Goal: Check status: Check status

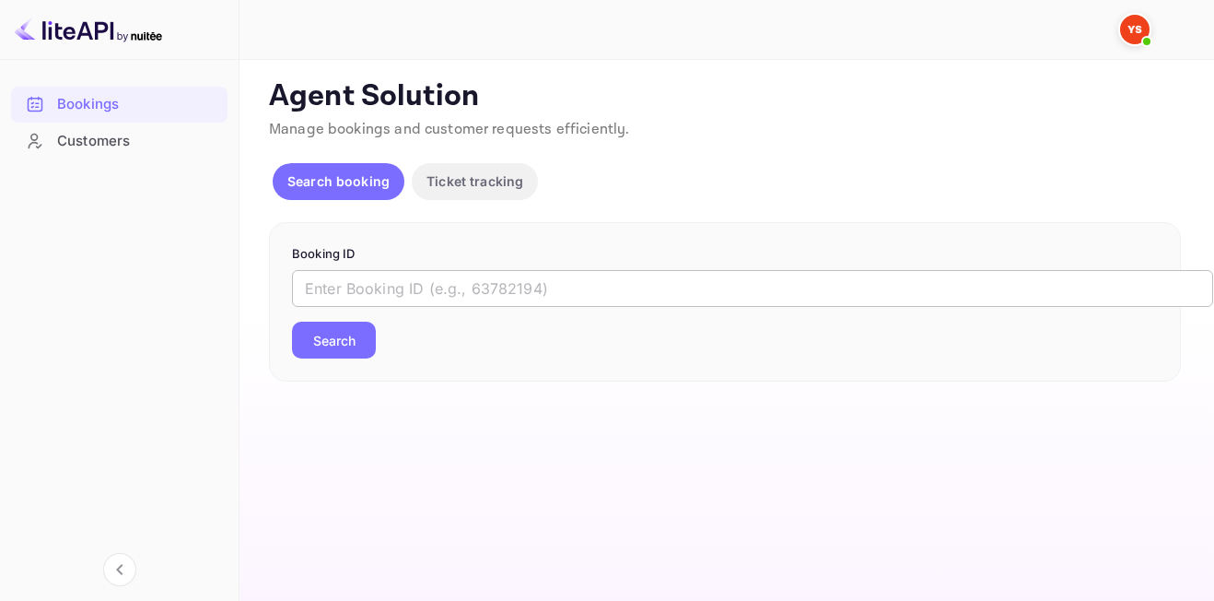
click at [468, 285] on input "text" at bounding box center [752, 288] width 921 height 37
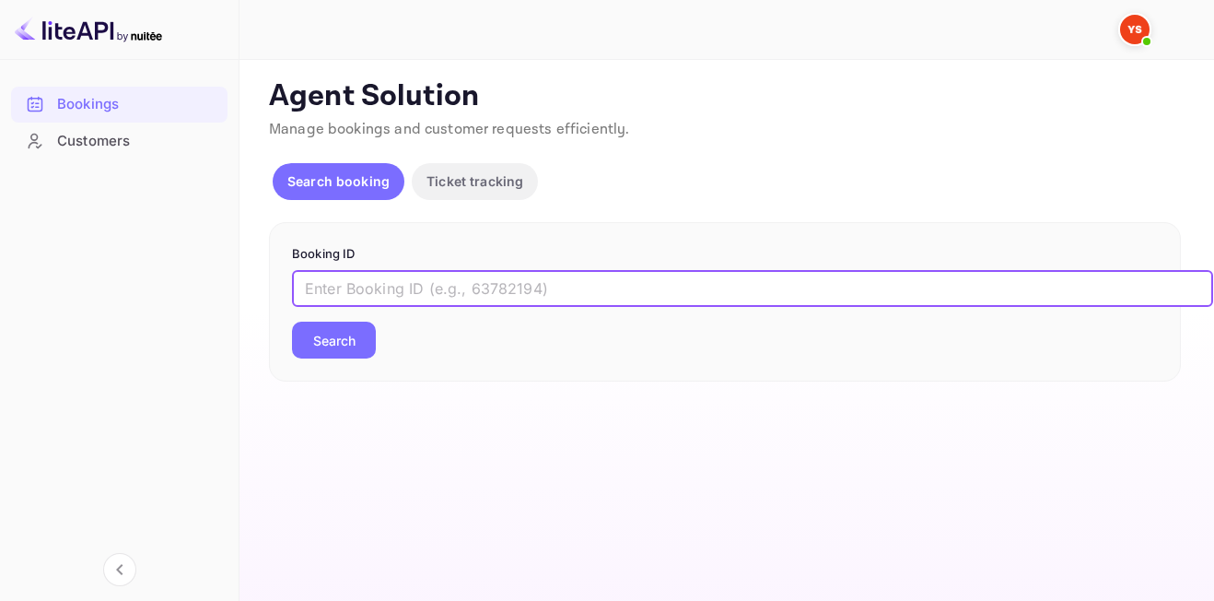
paste input "9244645"
type input "9244645"
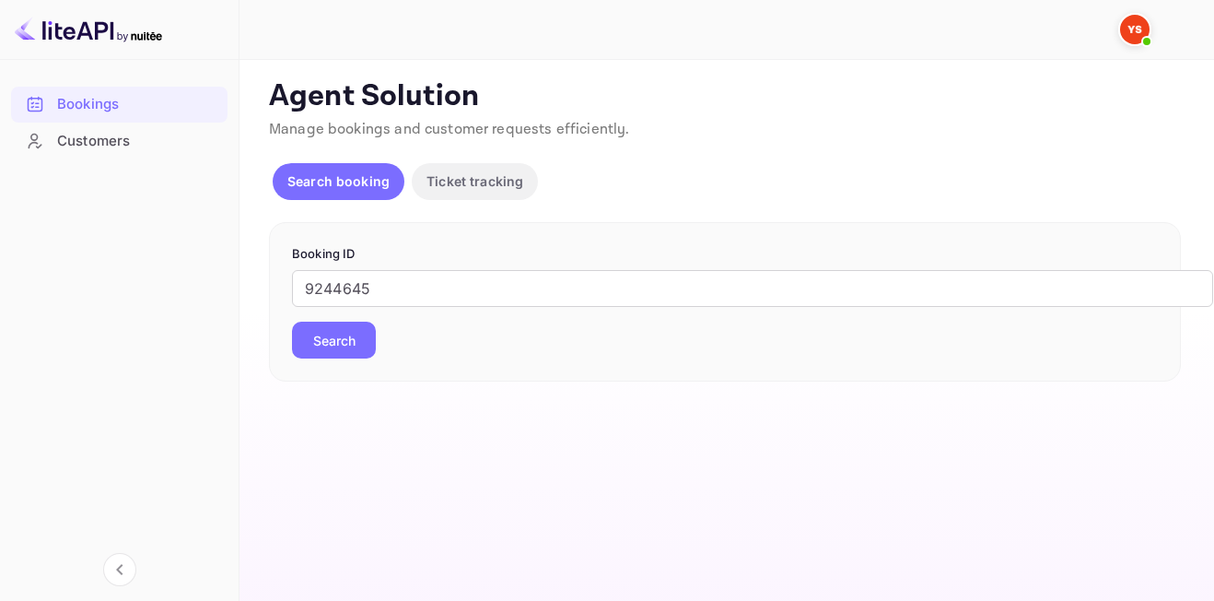
click at [341, 330] on button "Search" at bounding box center [334, 340] width 84 height 37
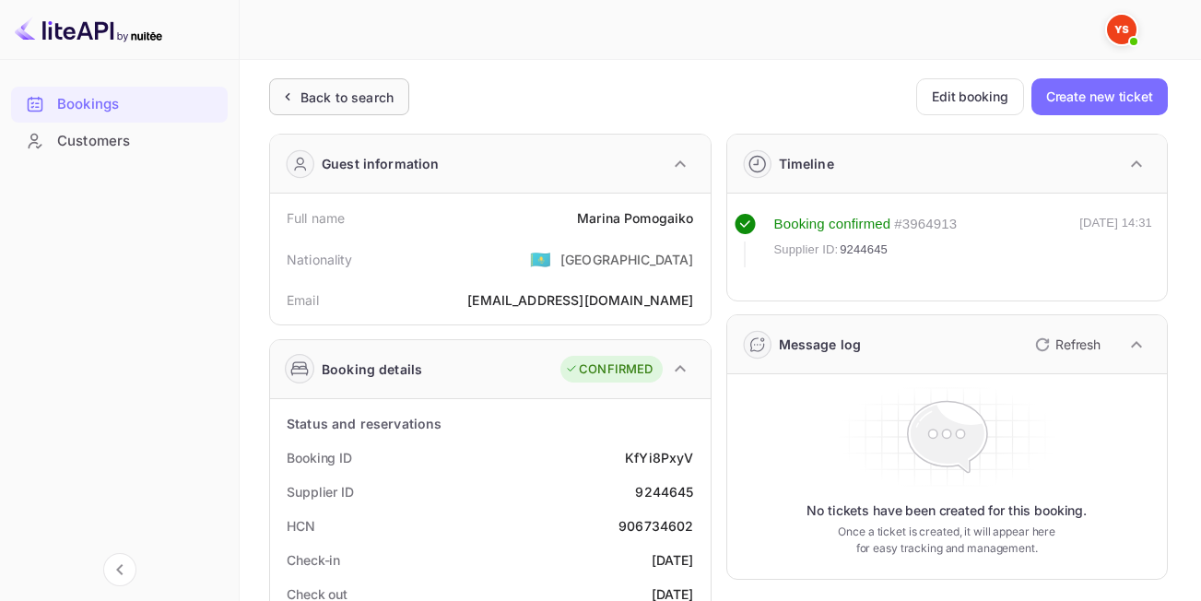
click at [388, 104] on div "Back to search" at bounding box center [346, 97] width 93 height 19
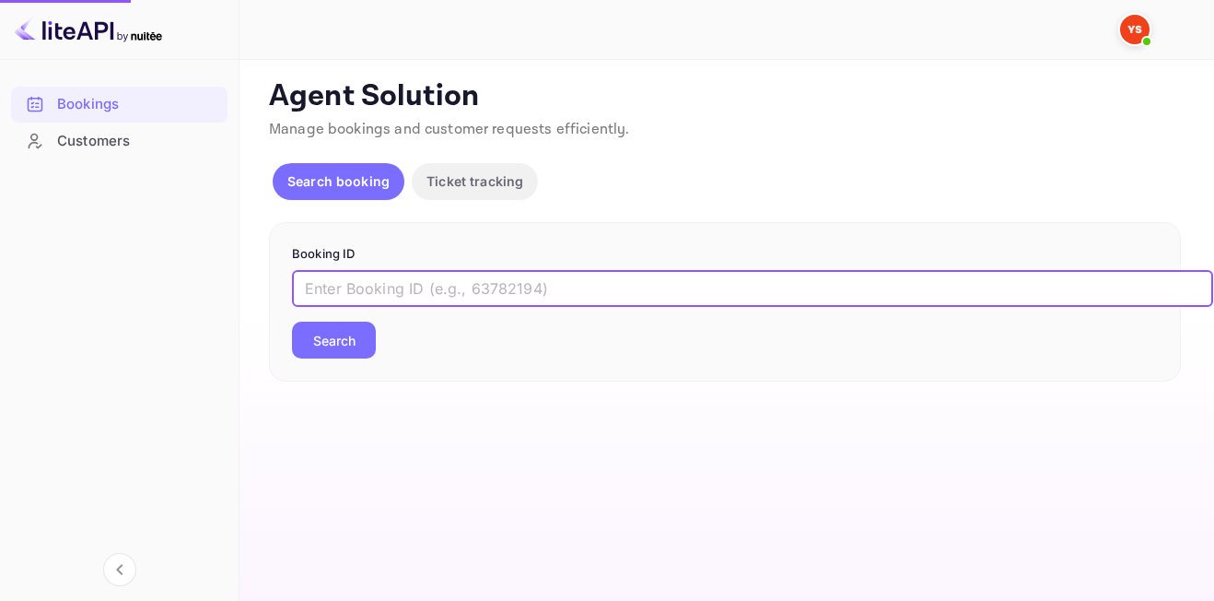
click at [475, 283] on input "text" at bounding box center [752, 288] width 921 height 37
paste input "9468360"
type input "9468360"
click at [335, 346] on button "Search" at bounding box center [334, 340] width 84 height 37
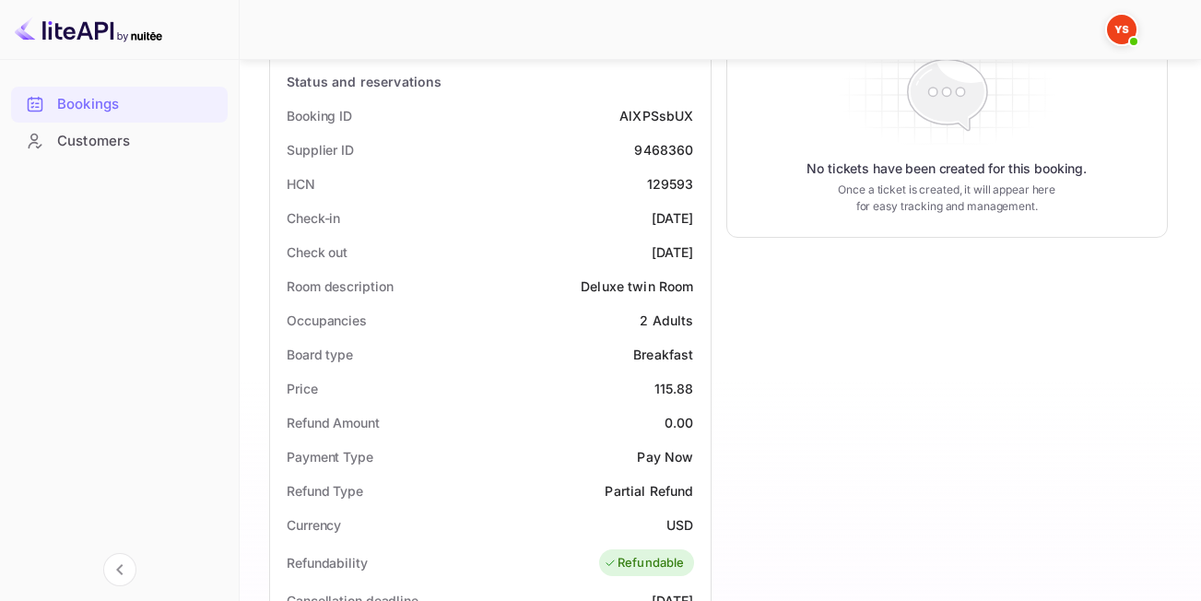
scroll to position [345, 0]
